Goal: Task Accomplishment & Management: Complete application form

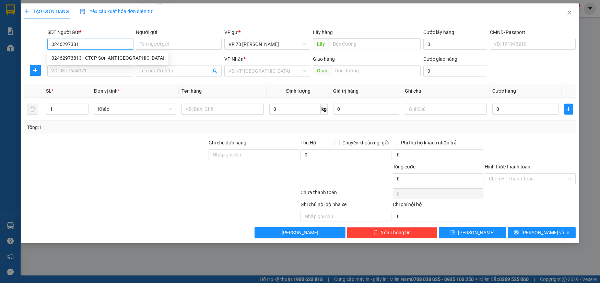
type input "02462973813"
click at [124, 58] on div "02462973813 - CTCP Sơn ANT [GEOGRAPHIC_DATA]" at bounding box center [107, 58] width 113 height 8
type input "CTCP Sơn ANT [GEOGRAPHIC_DATA]"
type input "VĂN PHÒNG"
type input "02462973813"
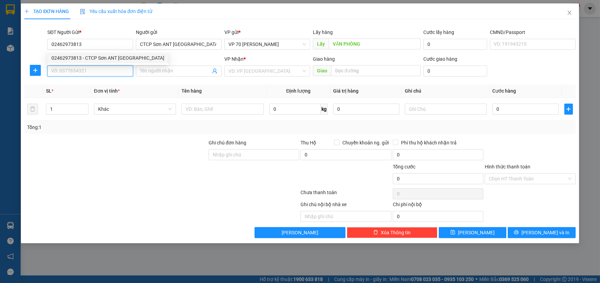
click at [100, 72] on input "SĐT Người Nhận *" at bounding box center [90, 71] width 86 height 11
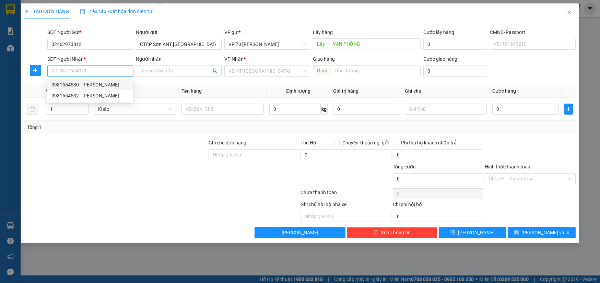
click at [101, 85] on div "0981554530 - [PERSON_NAME]" at bounding box center [90, 85] width 78 height 8
type input "0981554530"
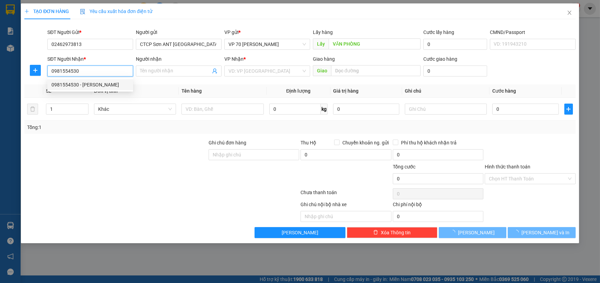
type input "[PERSON_NAME]"
type input "PHÙ [PERSON_NAME]"
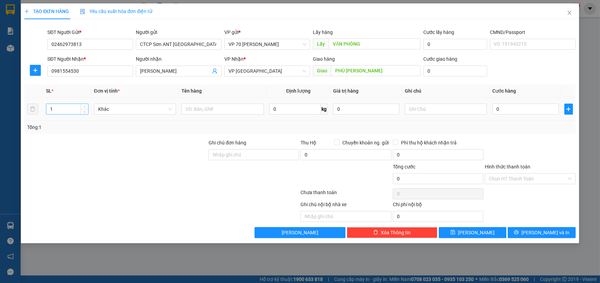
click at [69, 106] on input "1" at bounding box center [67, 109] width 42 height 10
type input "5"
click at [239, 116] on td at bounding box center [223, 109] width 88 height 23
click at [238, 112] on input "text" at bounding box center [223, 109] width 82 height 11
type input "bã"
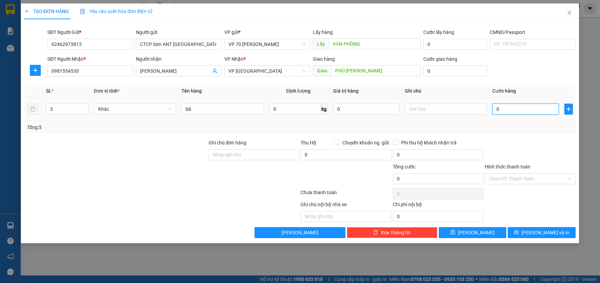
click at [509, 110] on input "0" at bounding box center [526, 109] width 66 height 11
type input "52"
type input "520"
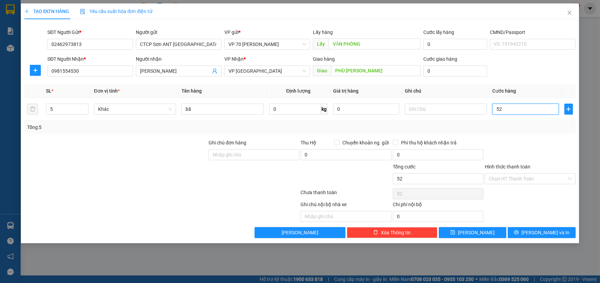
type input "520"
type input "5.200"
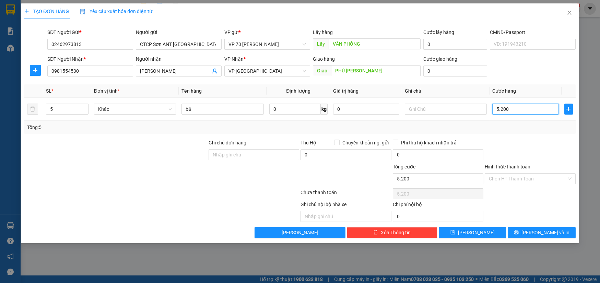
type input "520"
type input "52"
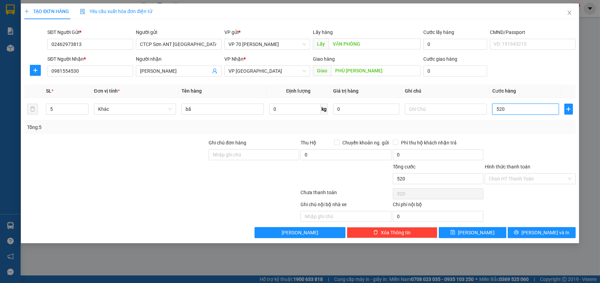
type input "52"
type input "5"
type input "0"
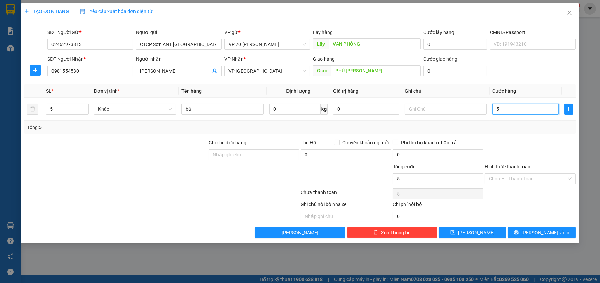
type input "0"
type input "02"
type input "2"
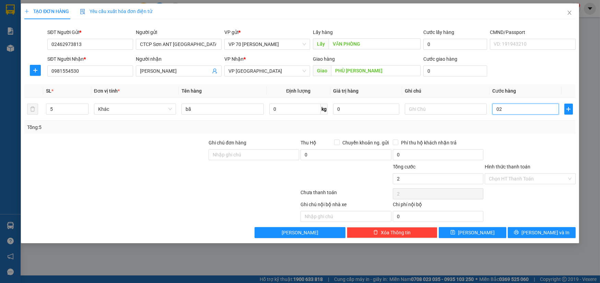
type input "020"
type input "20"
type input "0.200"
type input "200"
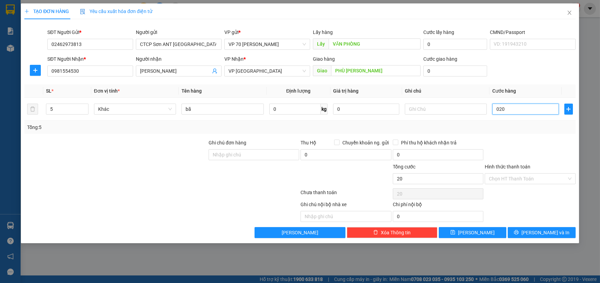
type input "200"
type input "02.000"
type input "2.000"
type input "020.000"
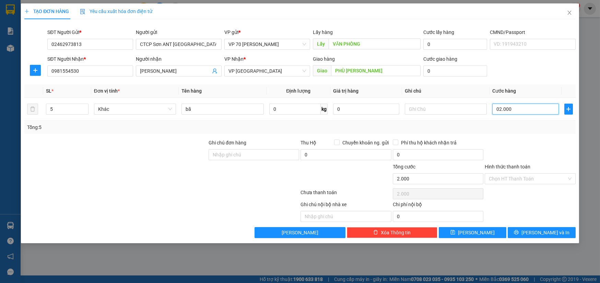
type input "20.000"
type input "0.200.000"
type input "200.000"
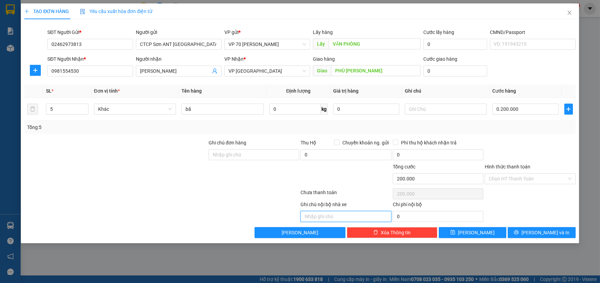
type input "200.000"
click at [342, 213] on input "text" at bounding box center [346, 216] width 91 height 11
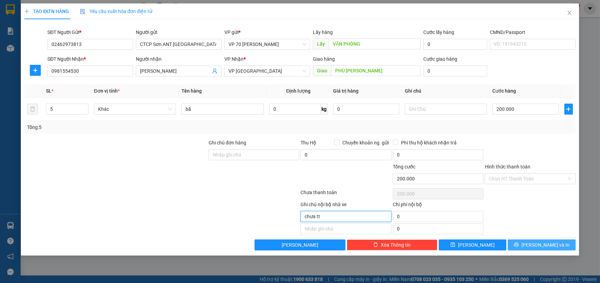
type input "chưa tt"
click at [519, 245] on icon "printer" at bounding box center [516, 244] width 5 height 5
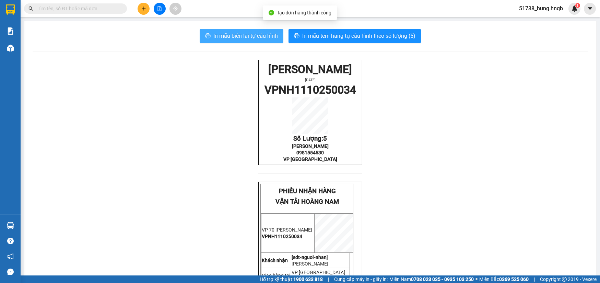
click at [239, 35] on span "In mẫu biên lai tự cấu hình" at bounding box center [246, 36] width 65 height 9
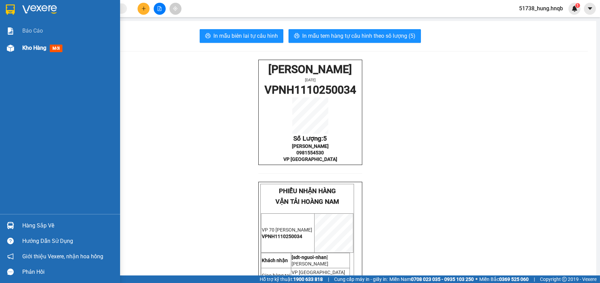
click at [16, 47] on div at bounding box center [10, 48] width 12 height 12
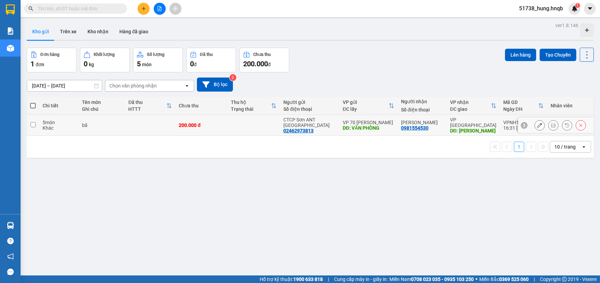
click at [124, 129] on td "bã" at bounding box center [102, 125] width 46 height 21
checkbox input "true"
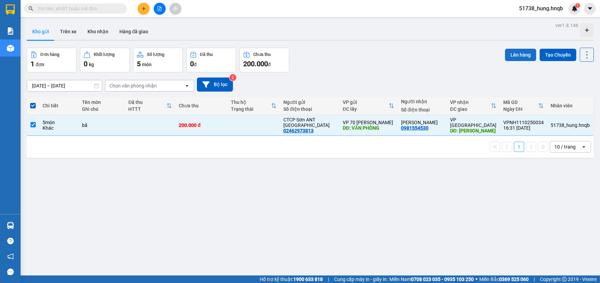
click at [508, 52] on button "Lên hàng" at bounding box center [520, 55] width 31 height 12
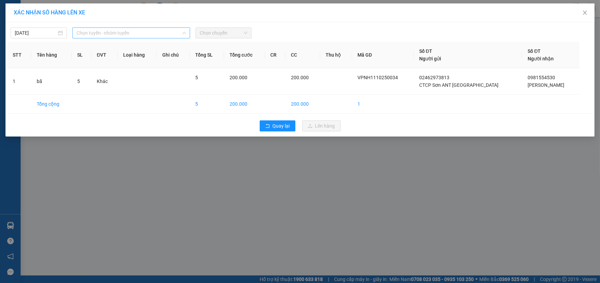
click at [159, 33] on span "Chọn tuyến - nhóm tuyến" at bounding box center [132, 33] width 110 height 10
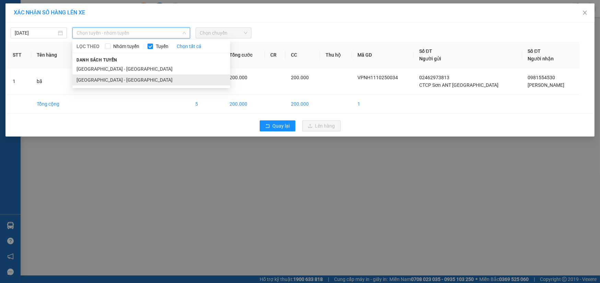
click at [133, 80] on li "[GEOGRAPHIC_DATA] - [GEOGRAPHIC_DATA]" at bounding box center [151, 79] width 158 height 11
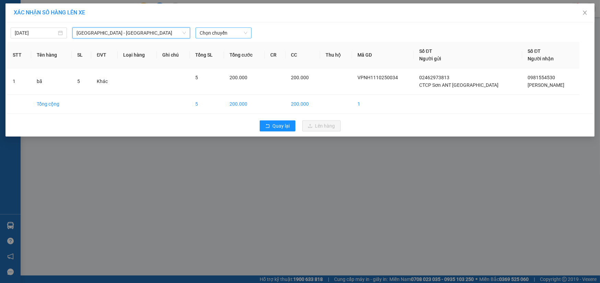
click at [221, 35] on span "Chọn chuyến" at bounding box center [224, 33] width 48 height 10
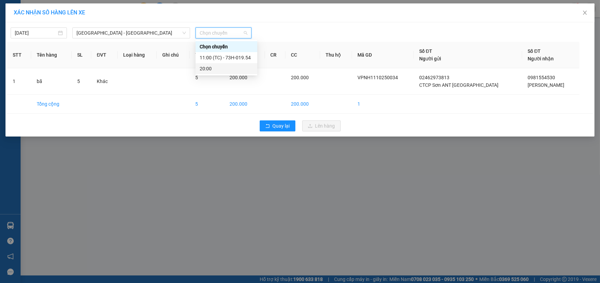
click at [222, 67] on div "20:00" at bounding box center [227, 69] width 54 height 8
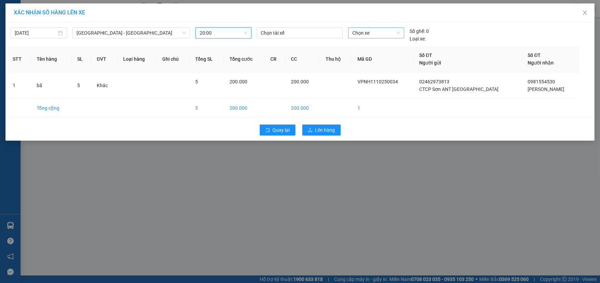
click at [385, 31] on span "Chọn xe" at bounding box center [376, 33] width 47 height 10
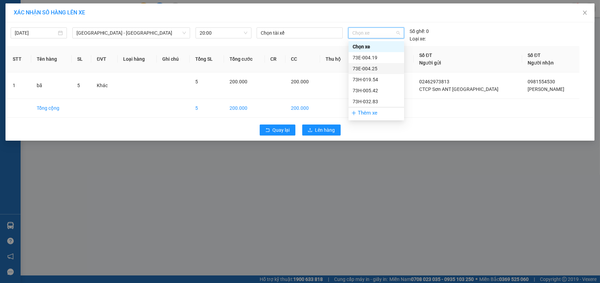
click at [378, 67] on div "73E-004.25" at bounding box center [376, 69] width 47 height 8
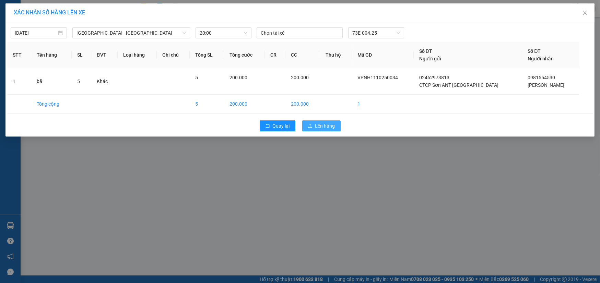
click at [318, 124] on span "Lên hàng" at bounding box center [325, 126] width 20 height 8
